Goal: Transaction & Acquisition: Obtain resource

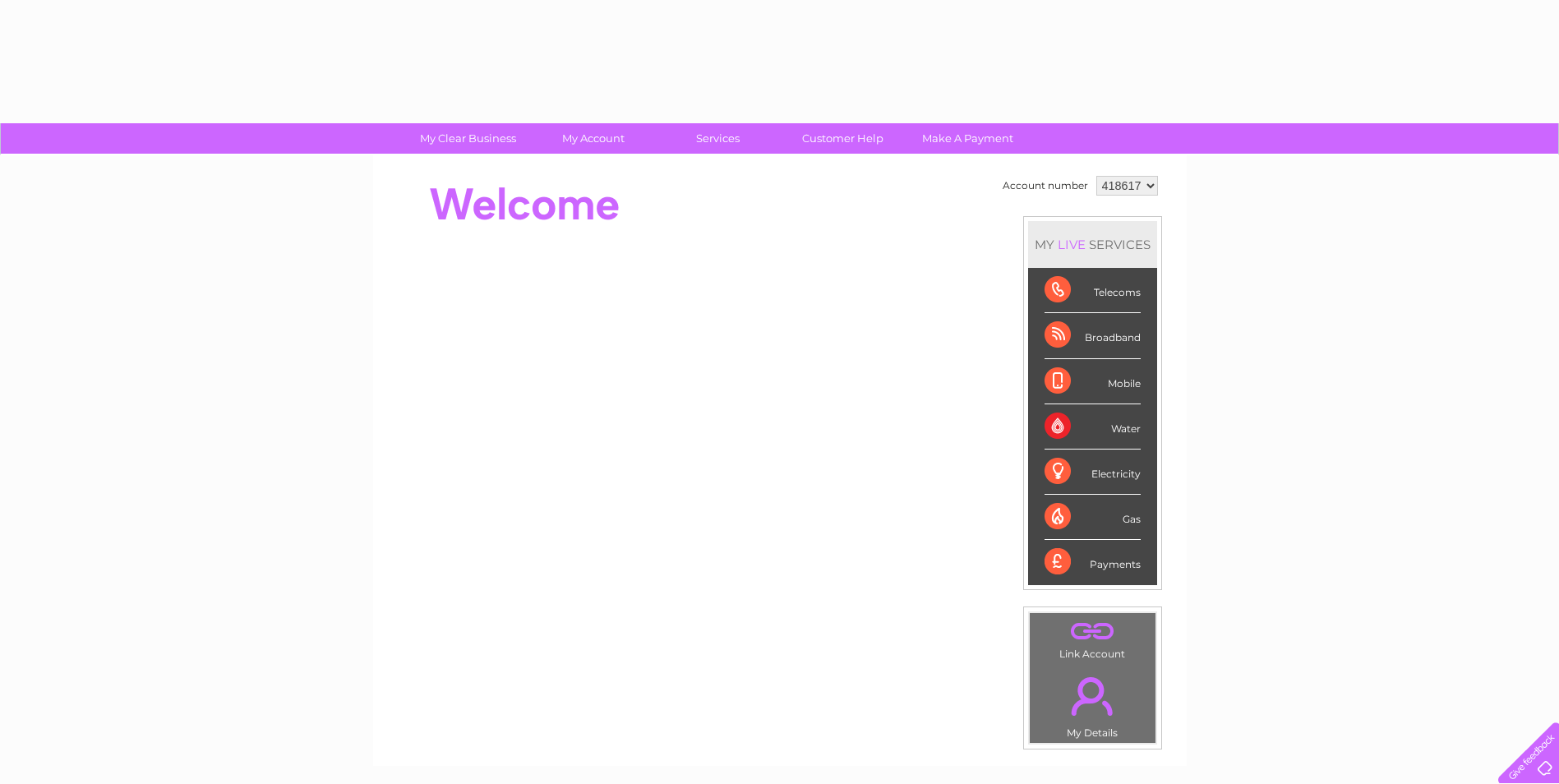
click at [1046, 370] on div "Mobile" at bounding box center [1092, 381] width 97 height 45
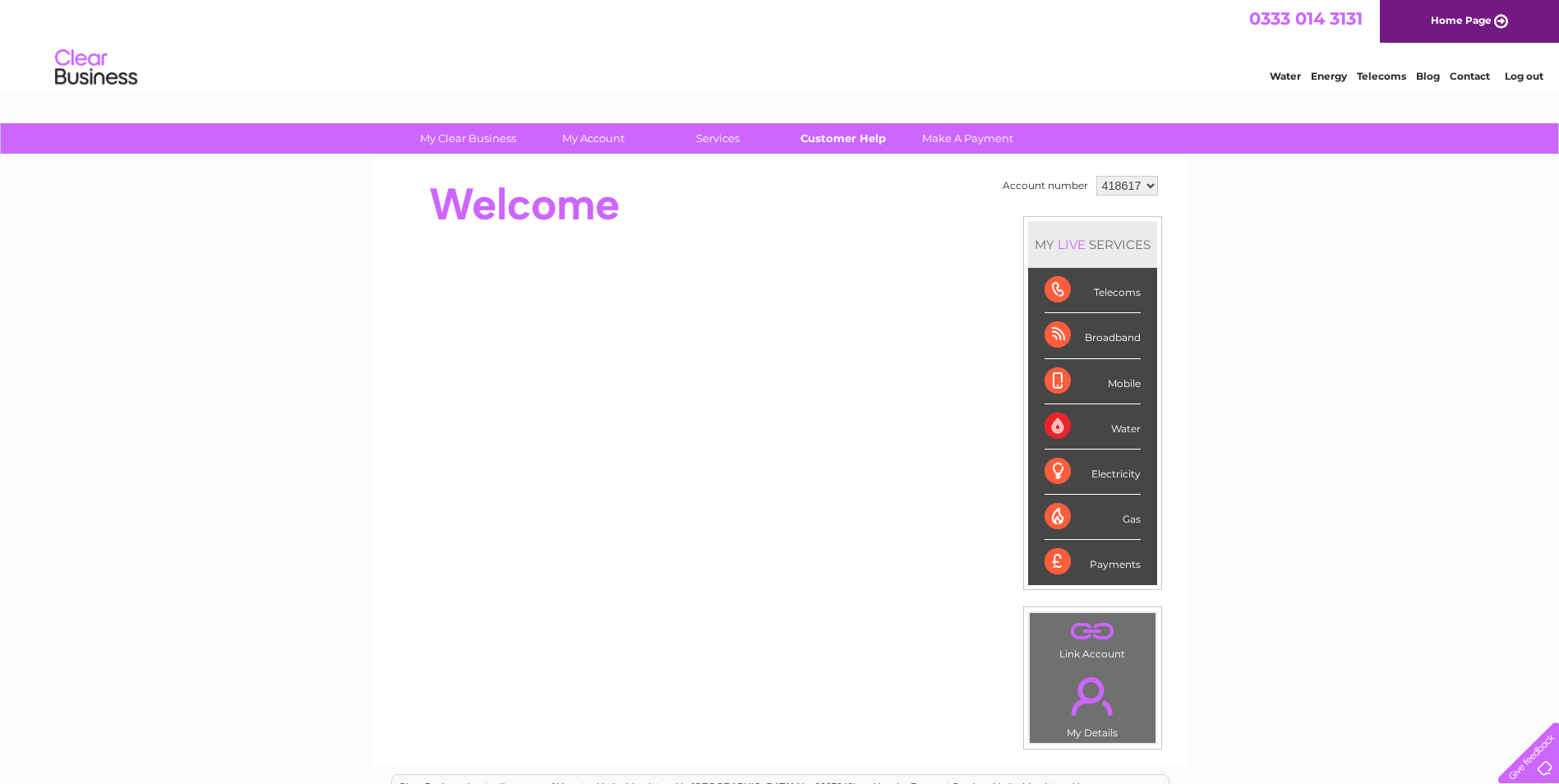
click at [862, 142] on link "Customer Help" at bounding box center [843, 139] width 136 height 31
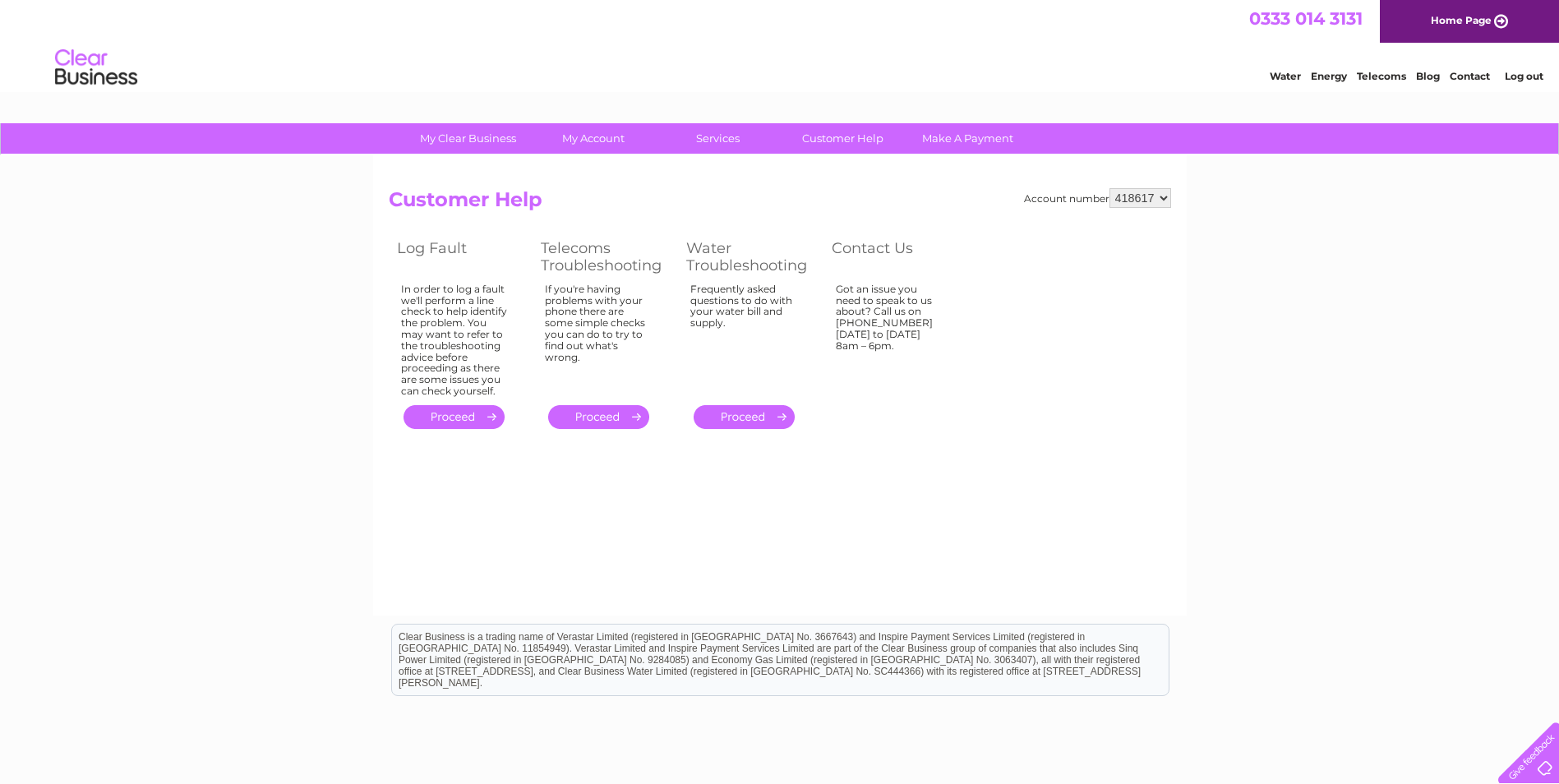
click at [627, 415] on link "." at bounding box center [599, 417] width 101 height 24
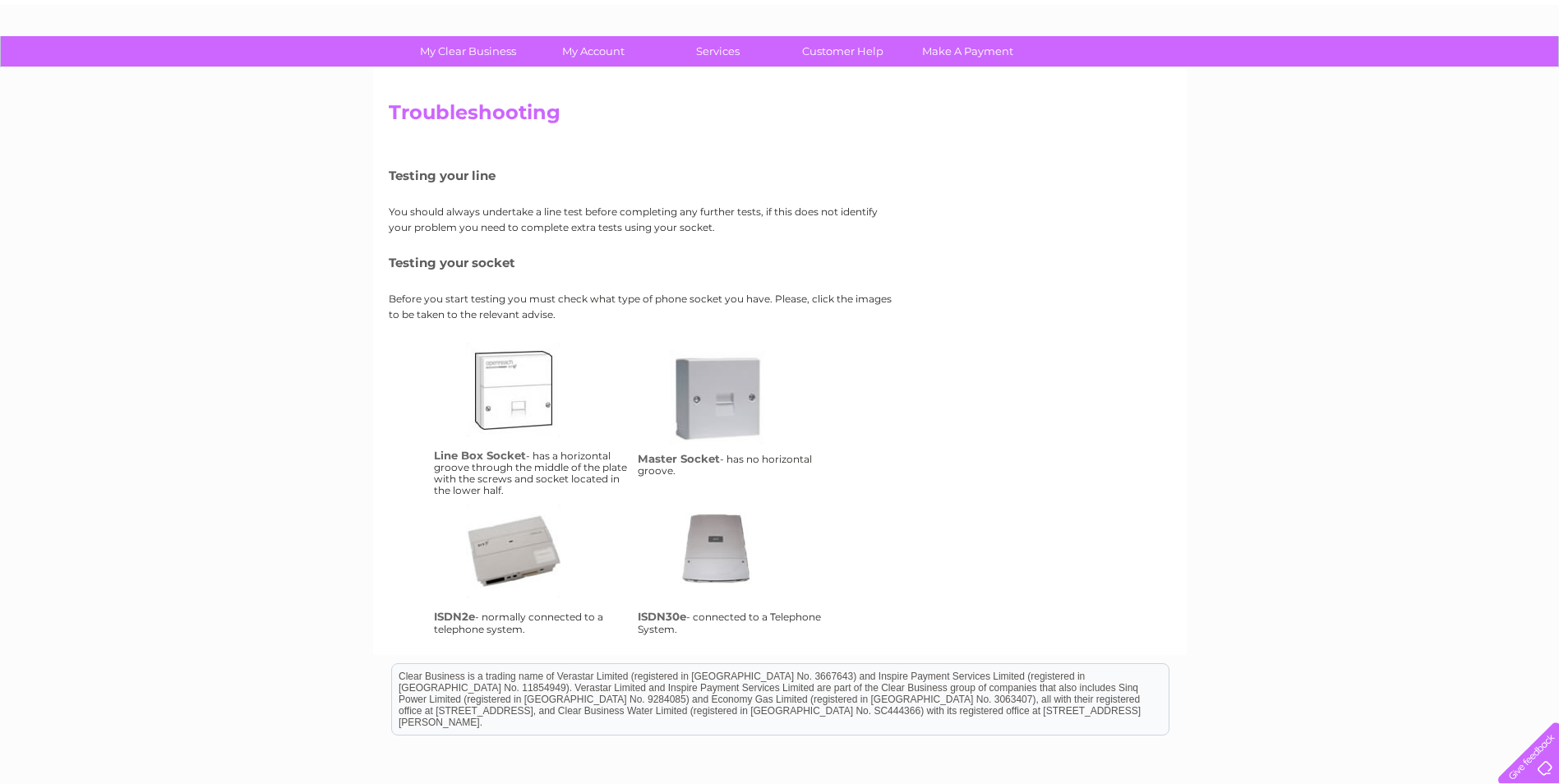
scroll to position [5, 0]
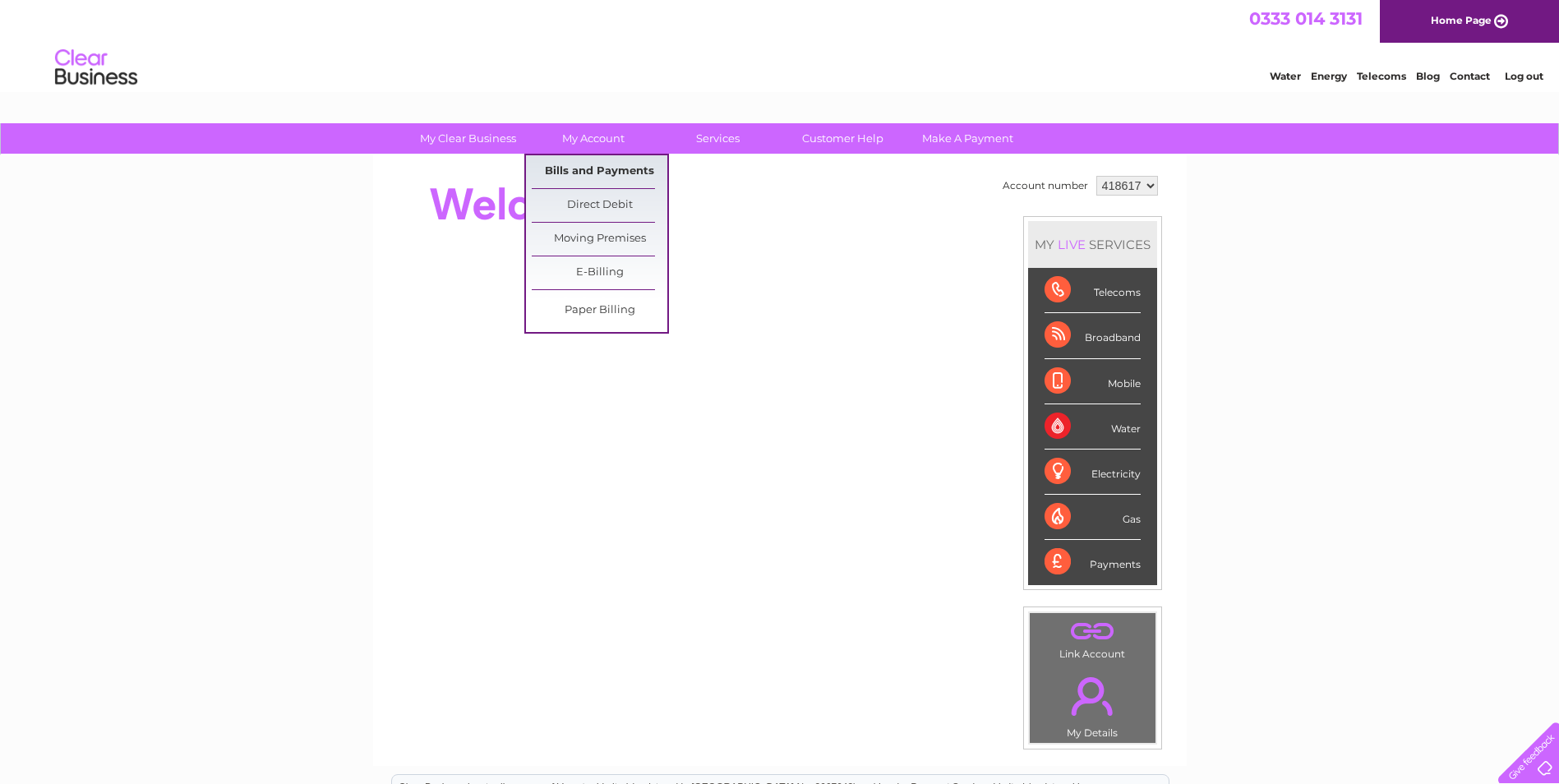
click at [614, 167] on link "Bills and Payments" at bounding box center [600, 171] width 136 height 33
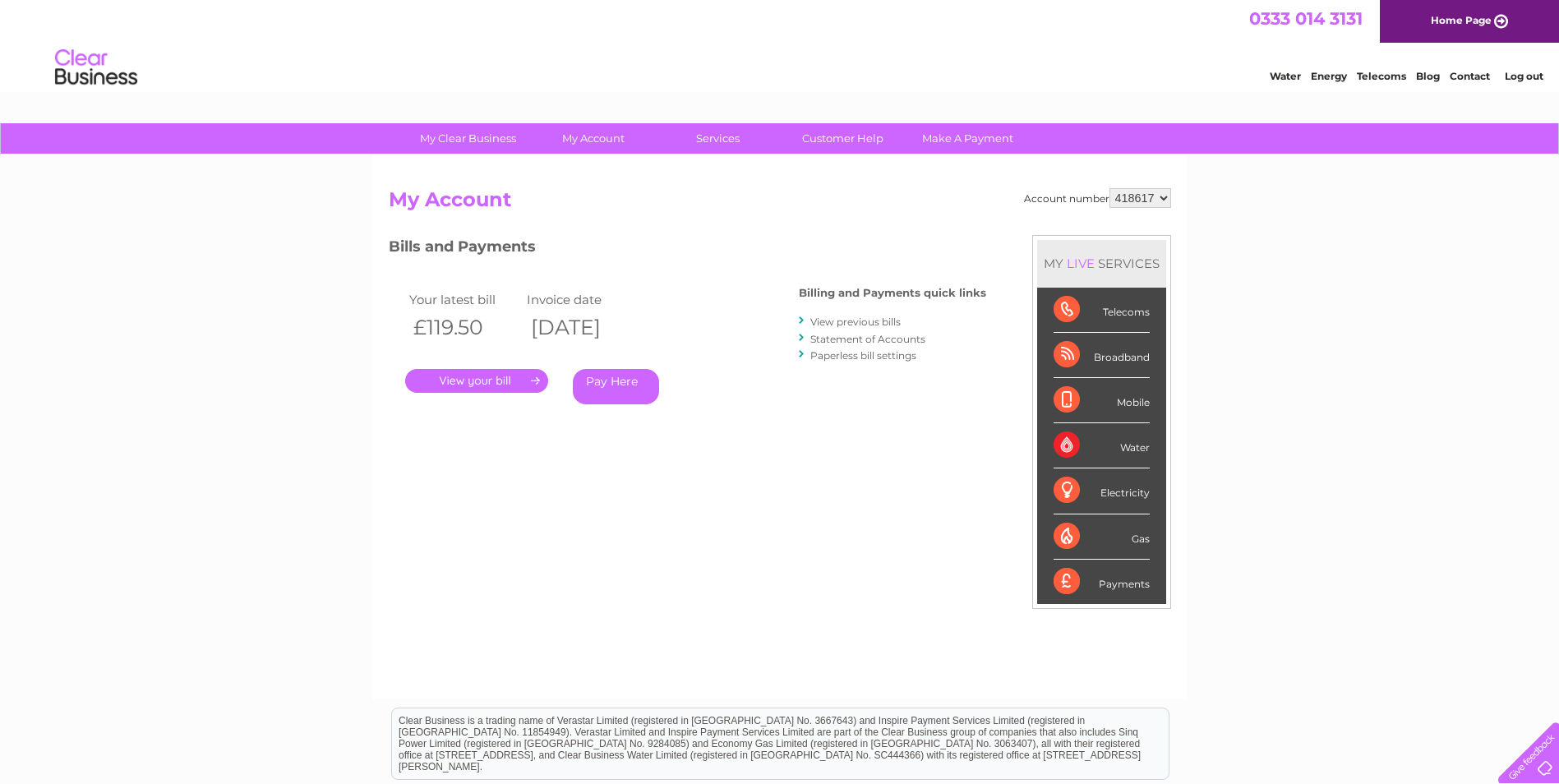
click at [507, 375] on link "." at bounding box center [476, 381] width 143 height 24
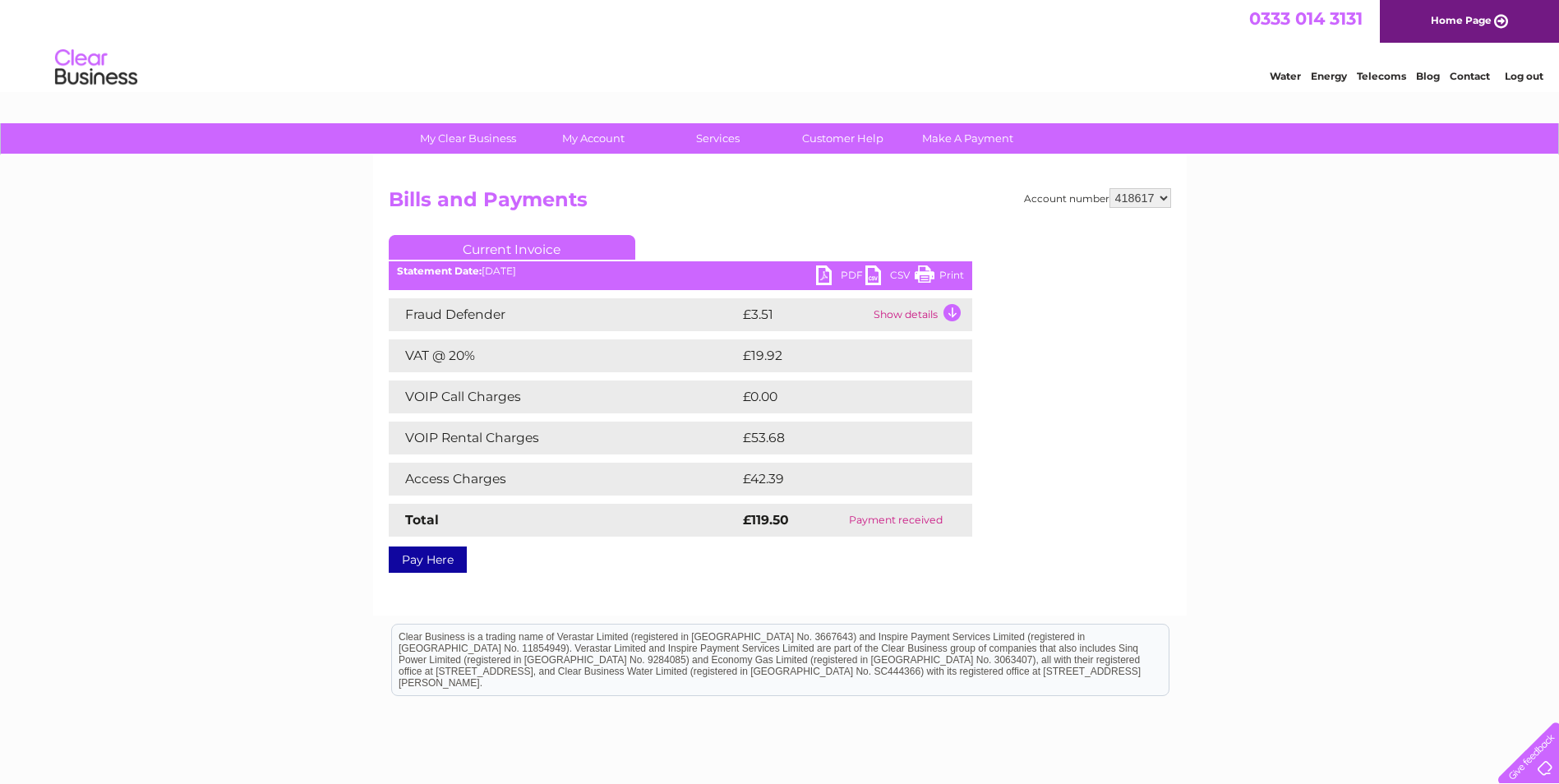
click at [839, 278] on link "PDF" at bounding box center [841, 276] width 50 height 24
